Goal: Task Accomplishment & Management: Manage account settings

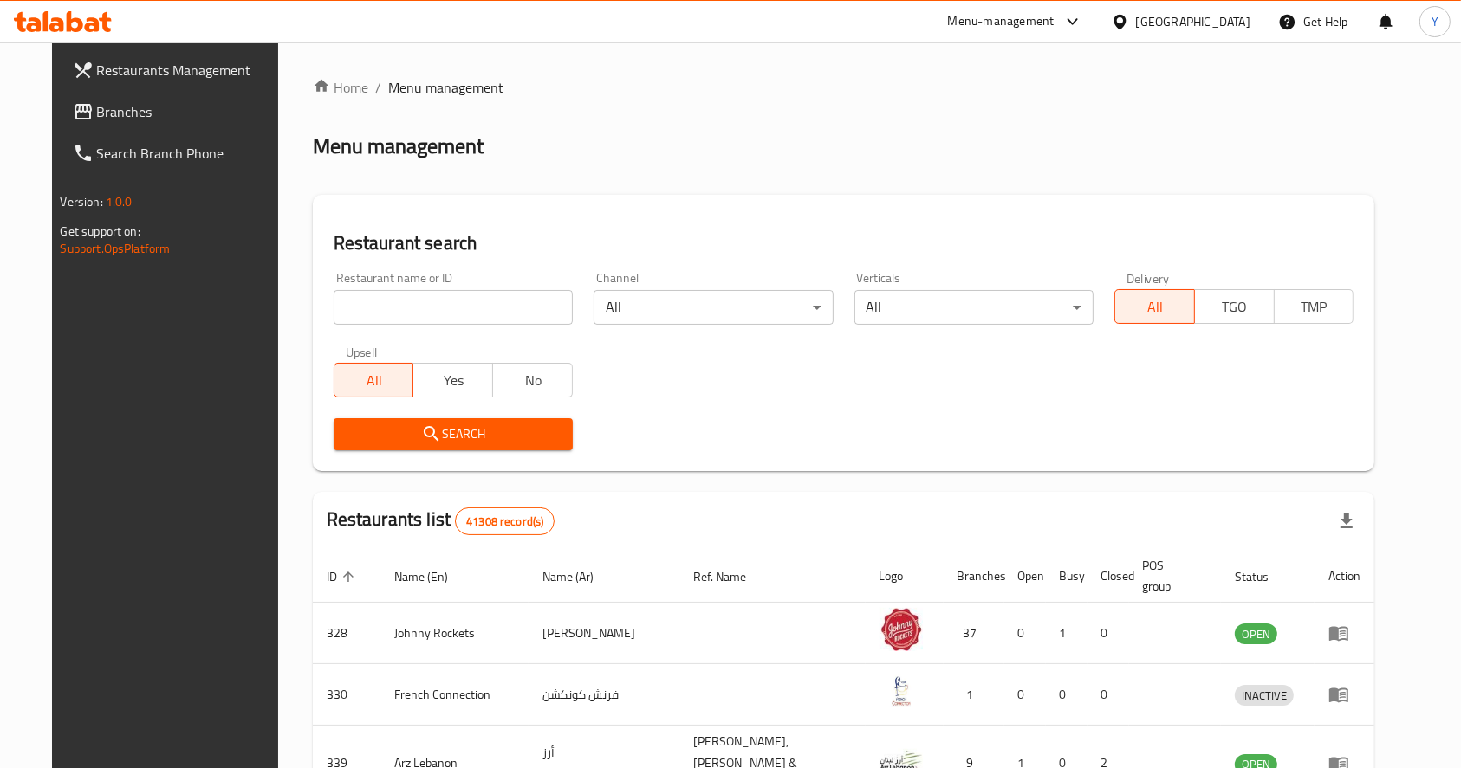
click at [487, 301] on input "search" at bounding box center [453, 307] width 239 height 35
type input "lahore darbar"
click button "Search" at bounding box center [453, 434] width 239 height 32
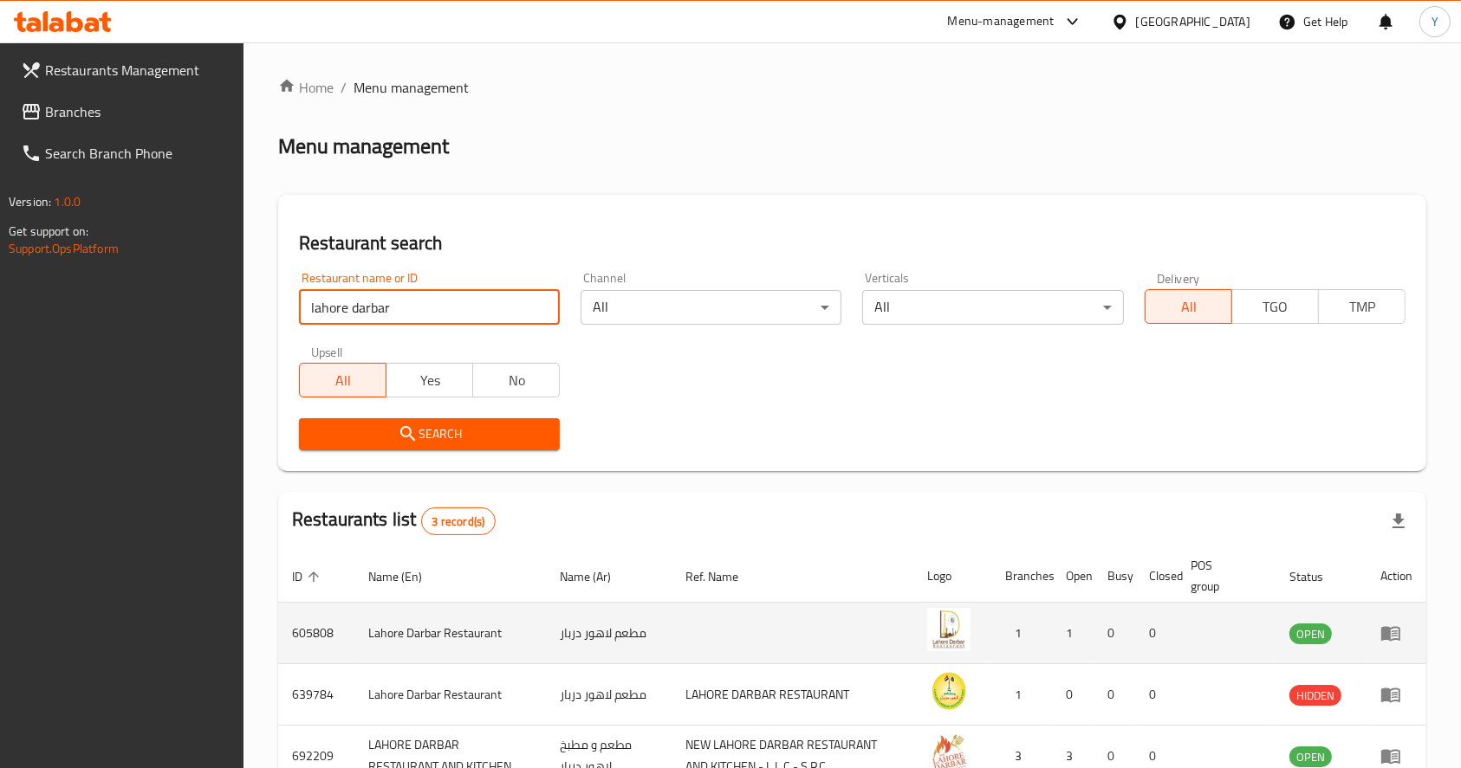
click at [1396, 646] on td "enhanced table" at bounding box center [1396, 634] width 60 height 62
click at [1391, 634] on icon "enhanced table" at bounding box center [1394, 634] width 6 height 7
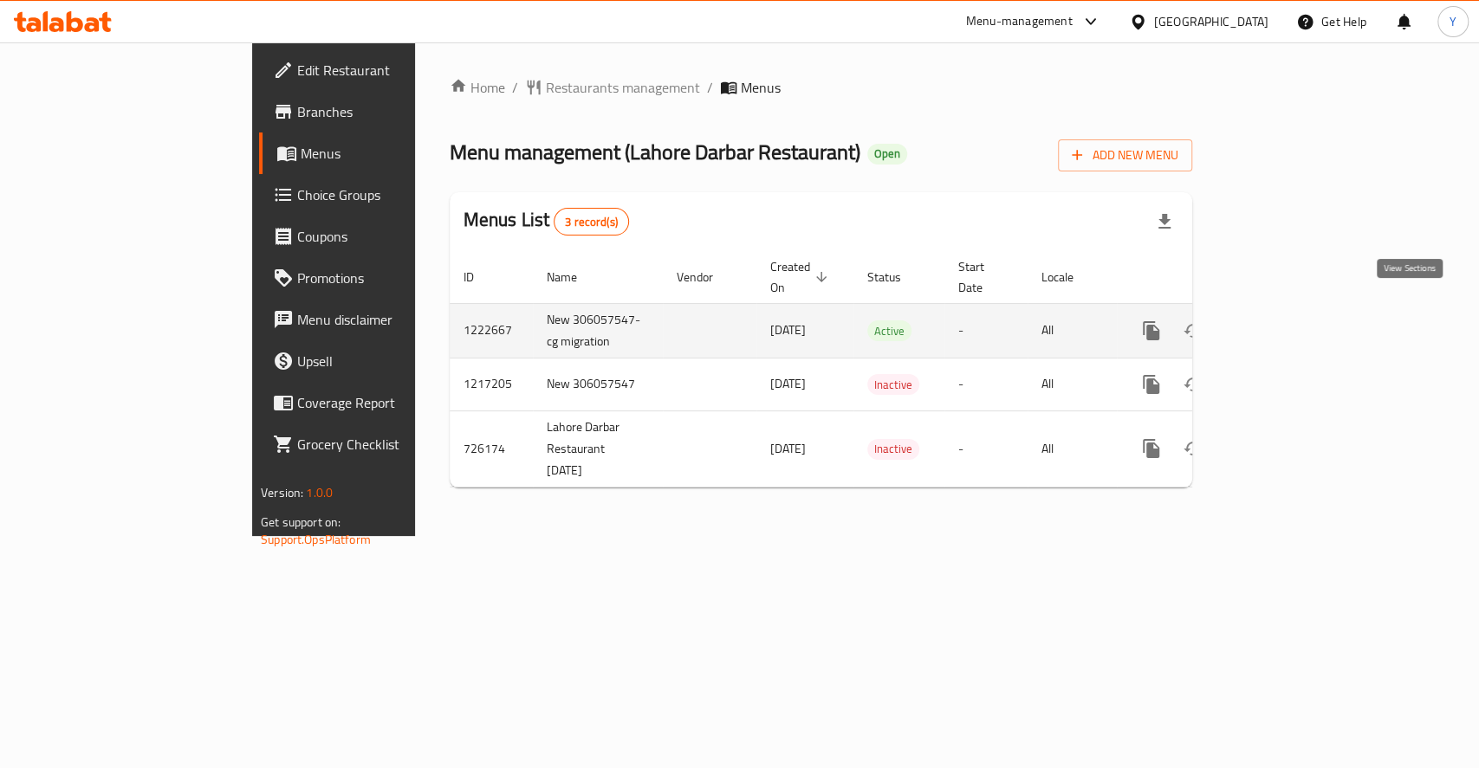
click at [1284, 323] on icon "enhanced table" at bounding box center [1276, 331] width 16 height 16
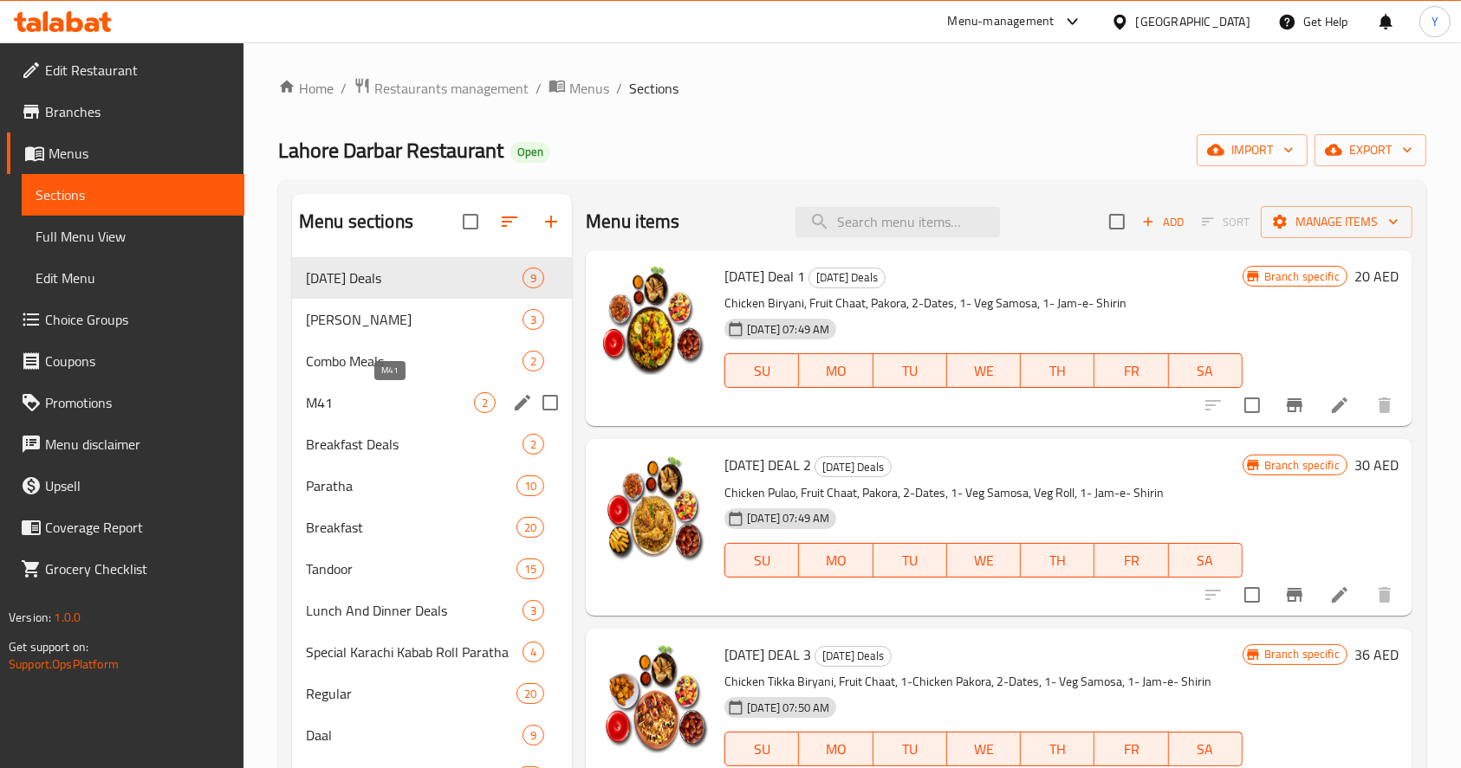
click at [430, 405] on span "M41" at bounding box center [390, 402] width 168 height 21
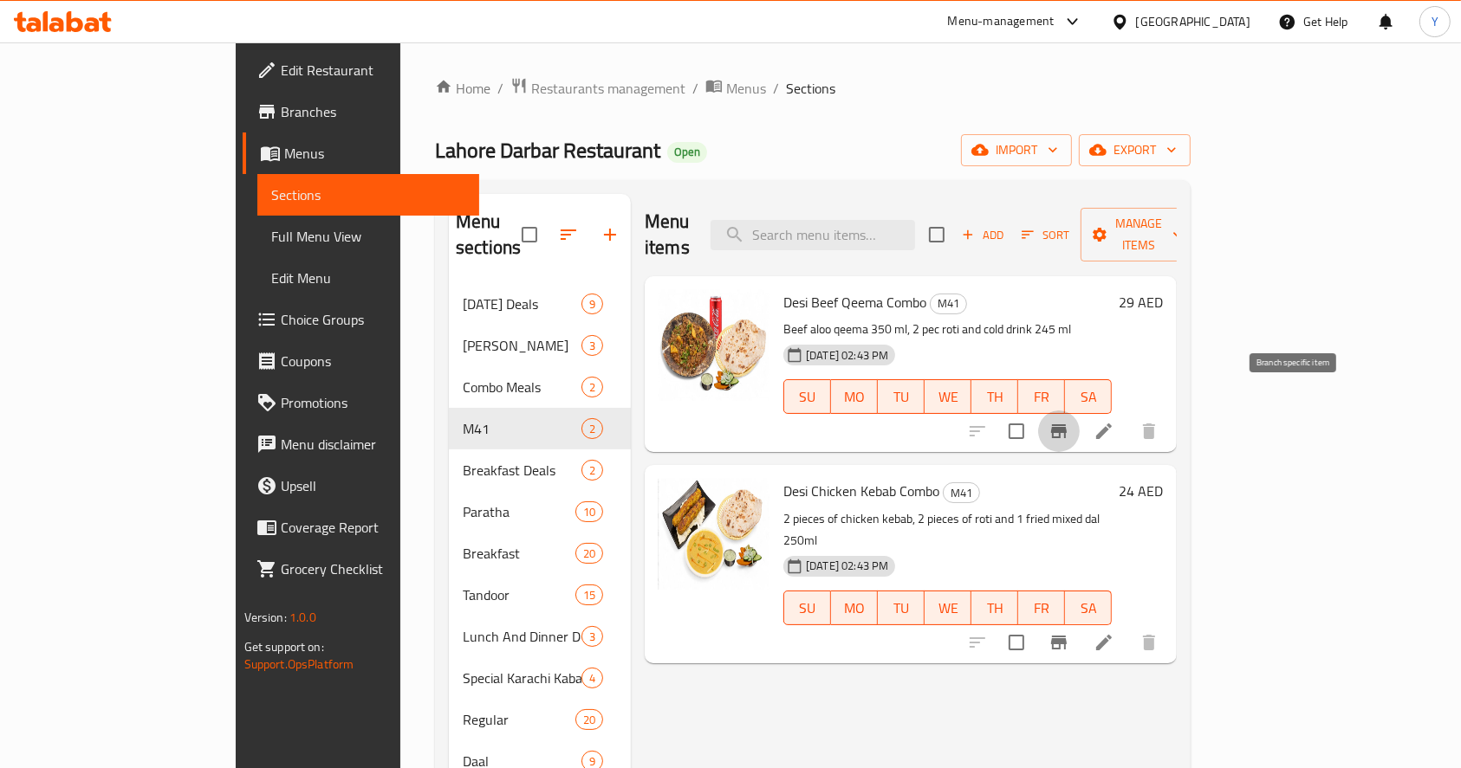
click at [1069, 421] on icon "Branch-specific-item" at bounding box center [1058, 431] width 21 height 21
click at [1069, 632] on icon "Branch-specific-item" at bounding box center [1058, 642] width 21 height 21
